Goal: Transaction & Acquisition: Obtain resource

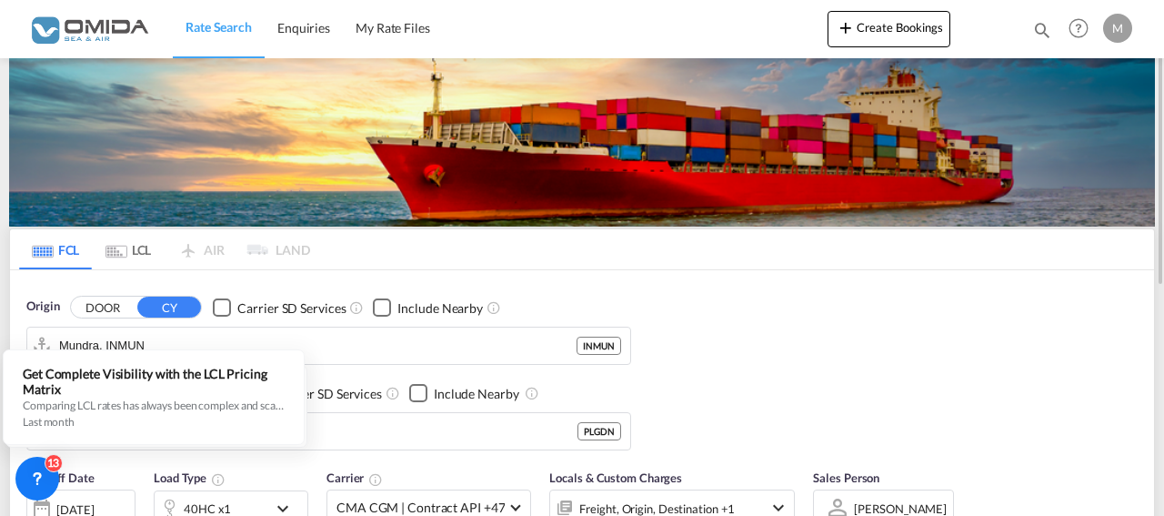
click at [908, 342] on div "Origin DOOR CY Carrier SD Services Include Nearby [PERSON_NAME] INMUN Destinati…" at bounding box center [582, 364] width 1144 height 189
click at [374, 339] on input "Mundra, INMUN" at bounding box center [340, 345] width 562 height 27
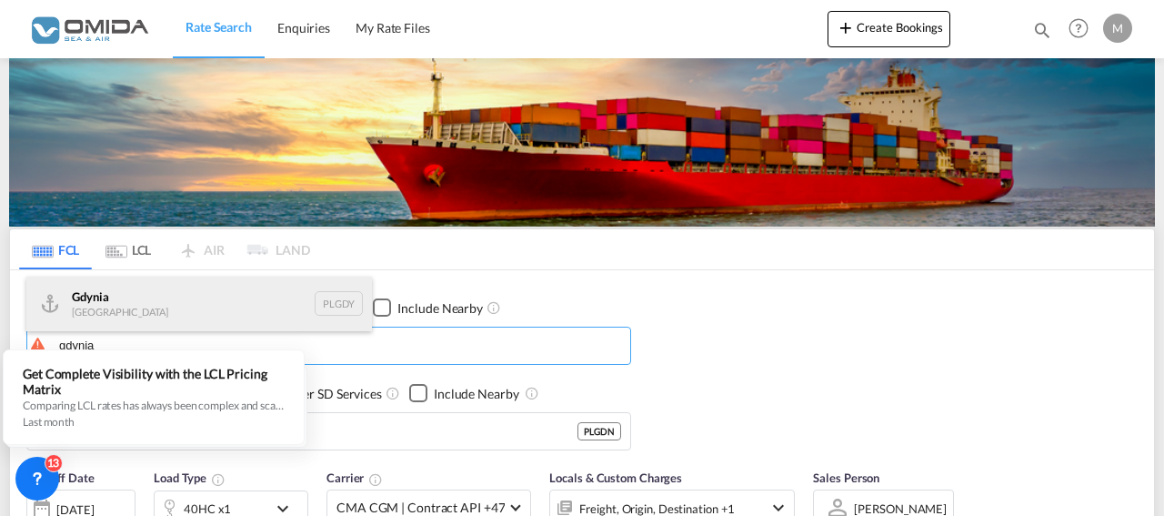
click at [123, 306] on div "[GEOGRAPHIC_DATA] [GEOGRAPHIC_DATA] PLGDY" at bounding box center [198, 303] width 345 height 55
type input "[GEOGRAPHIC_DATA], PLGDY"
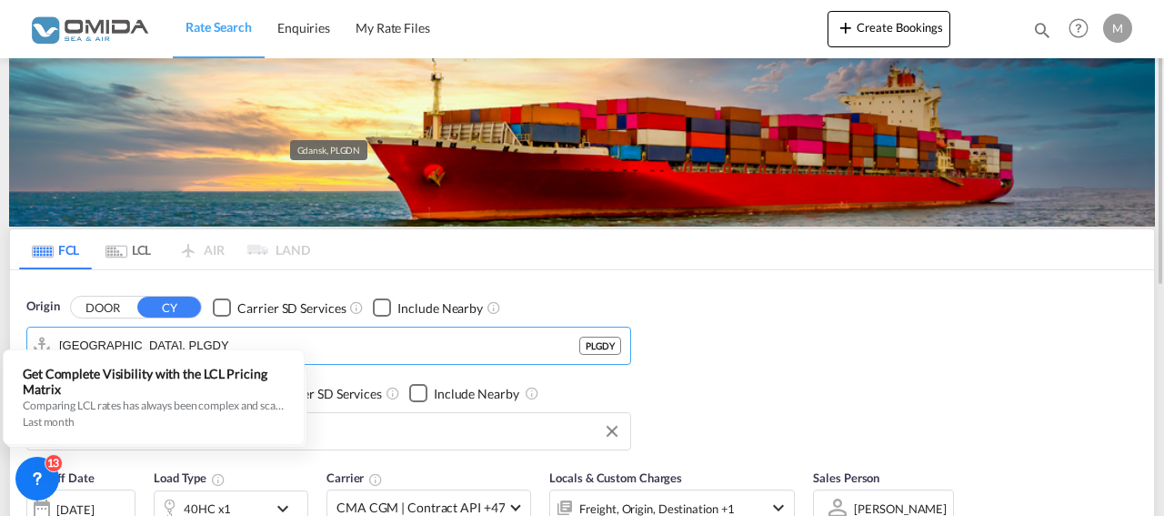
click at [357, 430] on input "Gdansk, PLGDN" at bounding box center [340, 430] width 562 height 27
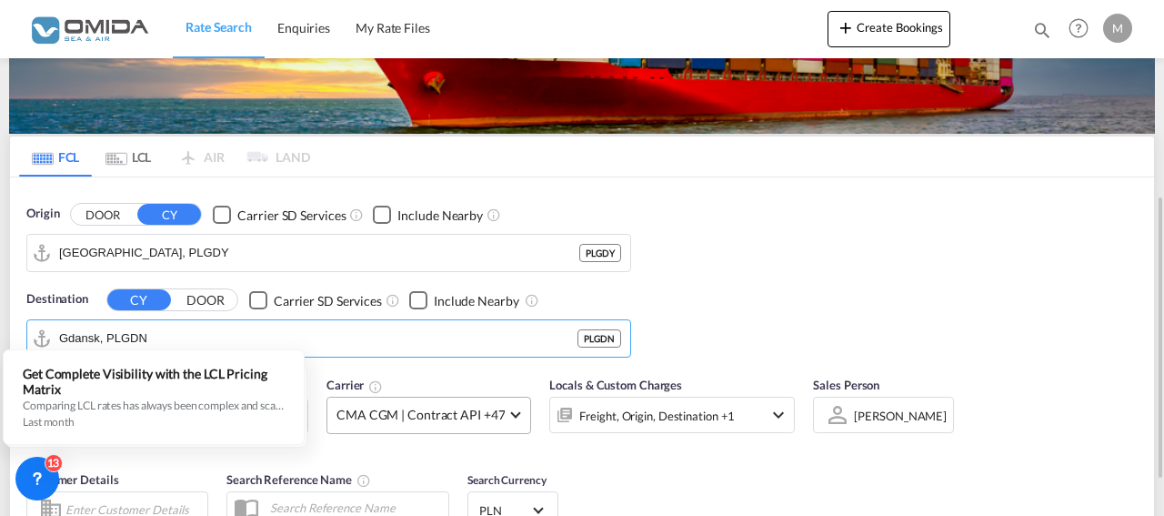
scroll to position [185, 0]
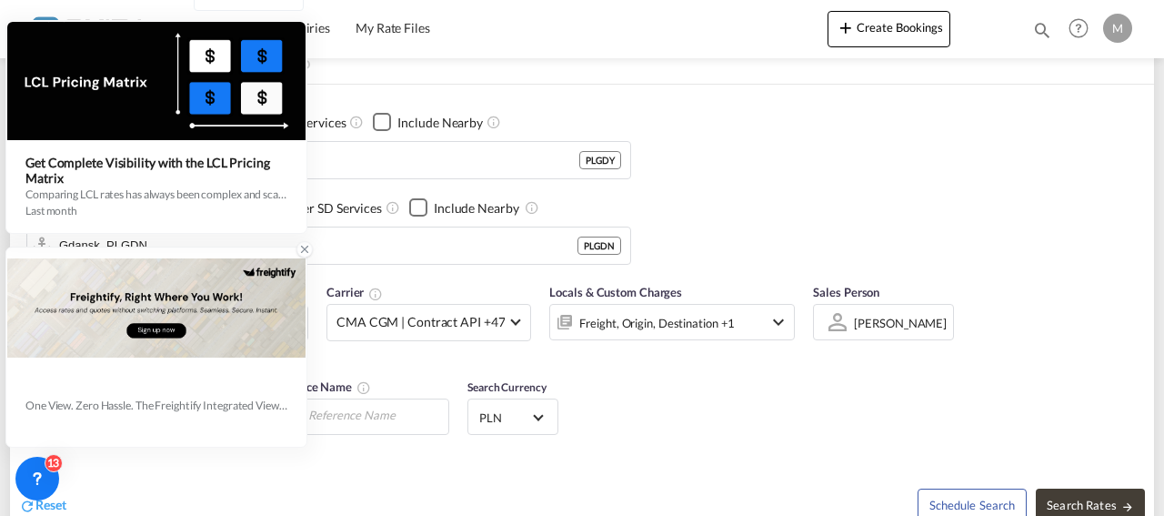
click at [301, 250] on icon at bounding box center [304, 249] width 13 height 13
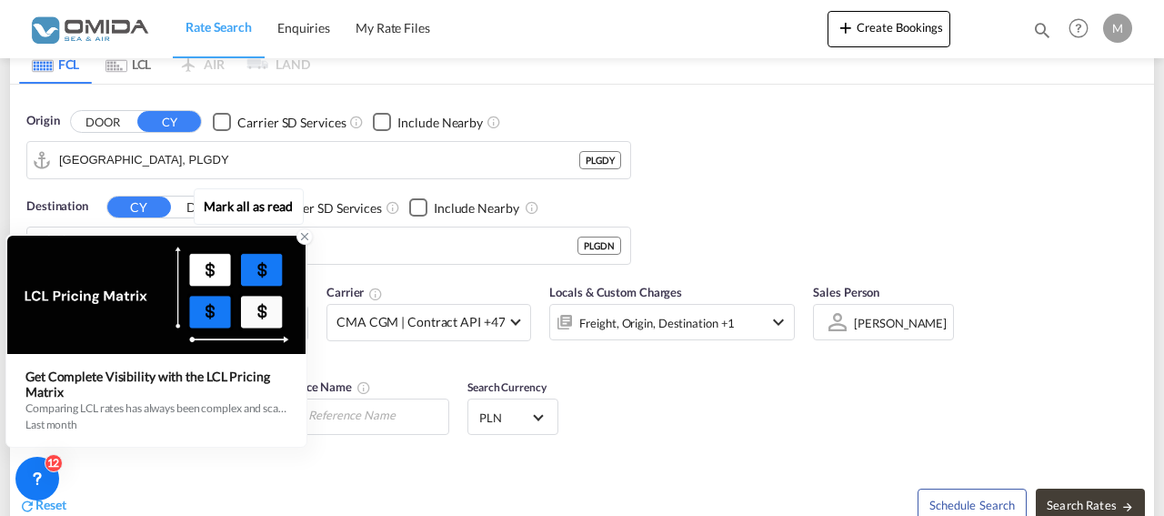
click at [305, 239] on icon at bounding box center [304, 236] width 13 height 13
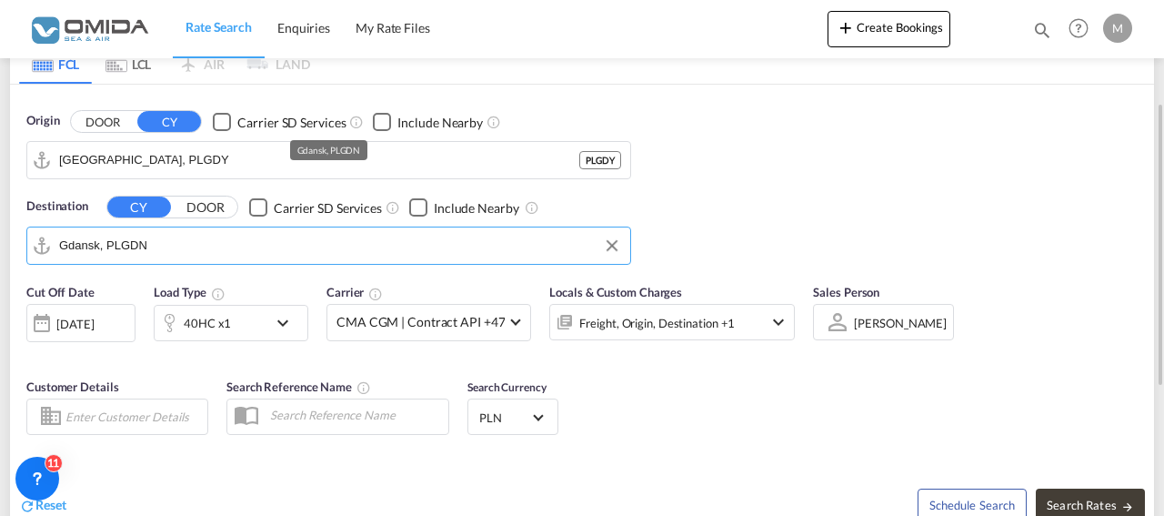
click at [207, 241] on input "Gdansk, PLGDN" at bounding box center [340, 245] width 562 height 27
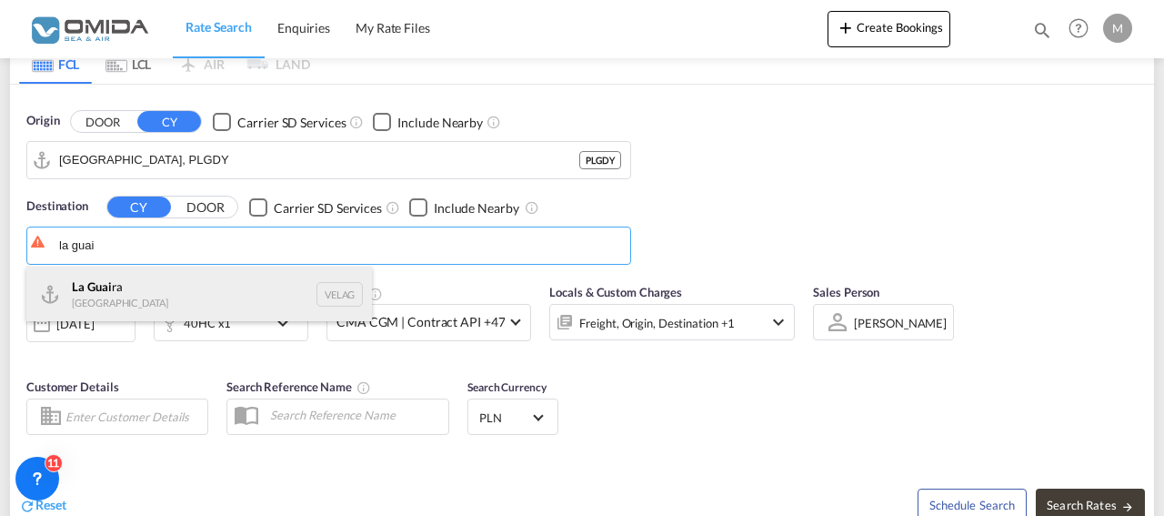
click at [198, 285] on div "La Guai ra [GEOGRAPHIC_DATA] VELAG" at bounding box center [198, 293] width 345 height 55
type input "La Guaira, VELAG"
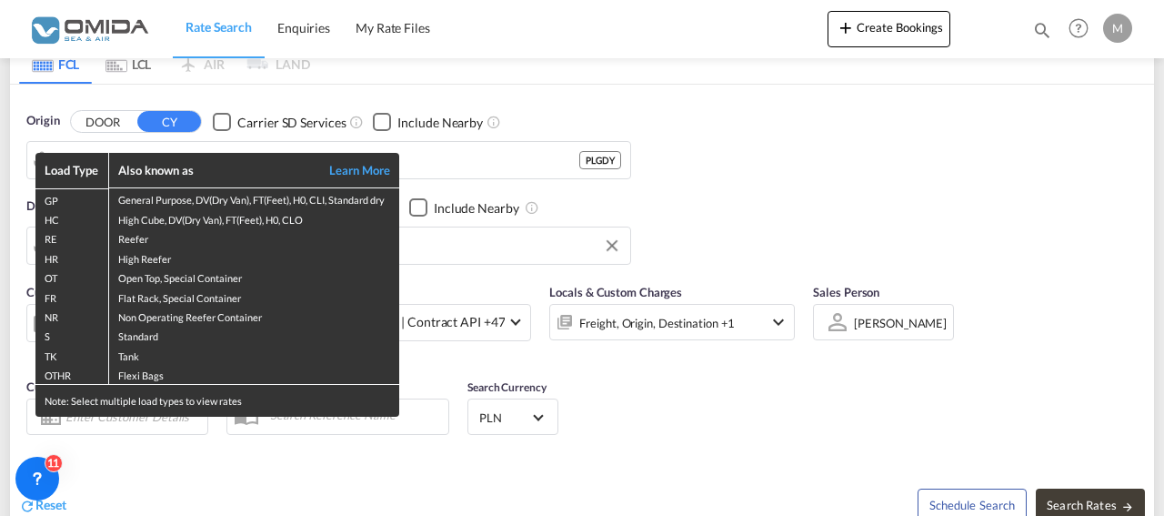
click at [1087, 502] on div "Load Type Also known as Learn More GP General Purpose, DV(Dry Van), FT(Feet), H…" at bounding box center [582, 258] width 1164 height 516
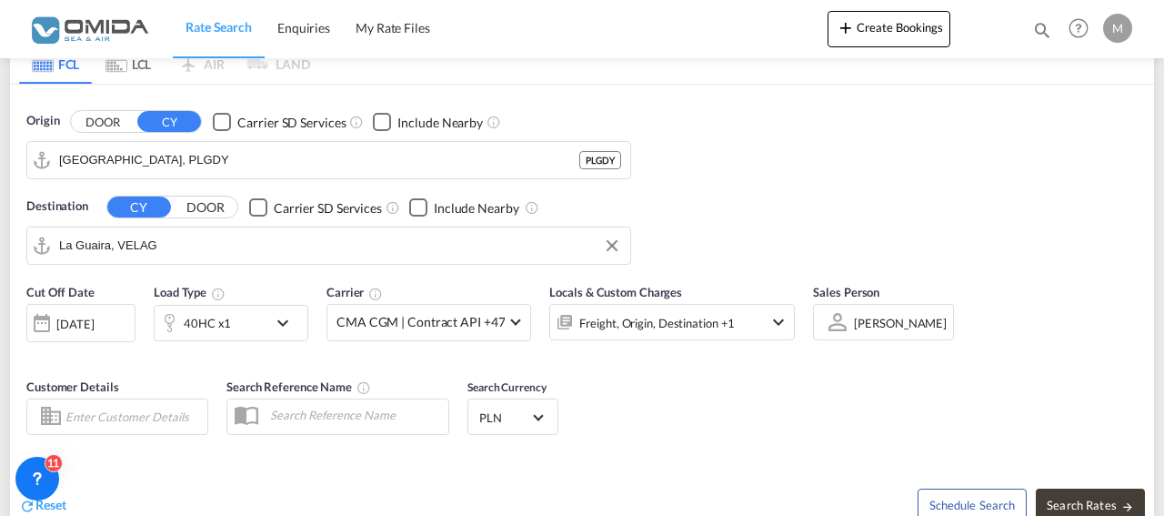
click at [1087, 502] on span "Search Rates" at bounding box center [1089, 504] width 87 height 15
type input "PLGDY to VELAG / [DATE]"
